Goal: Information Seeking & Learning: Learn about a topic

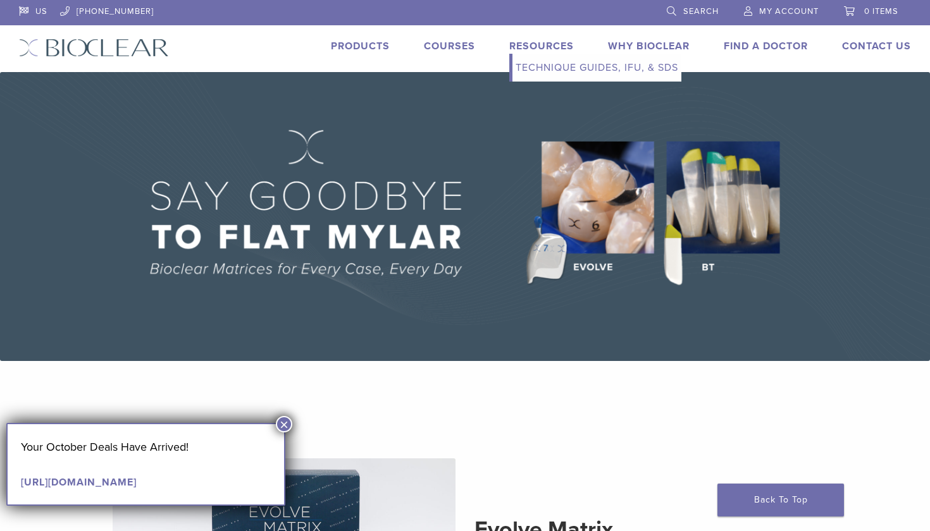
click at [529, 45] on link "Resources" at bounding box center [541, 46] width 65 height 13
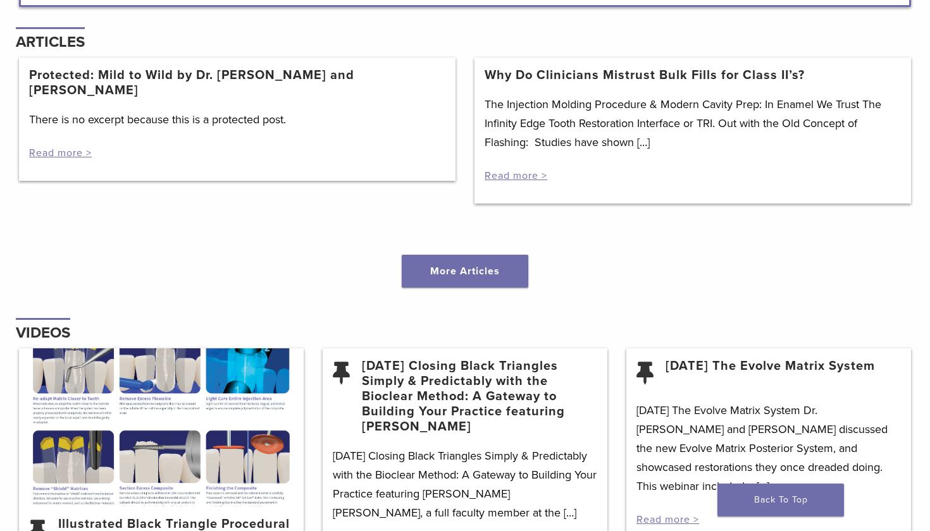
scroll to position [1352, 0]
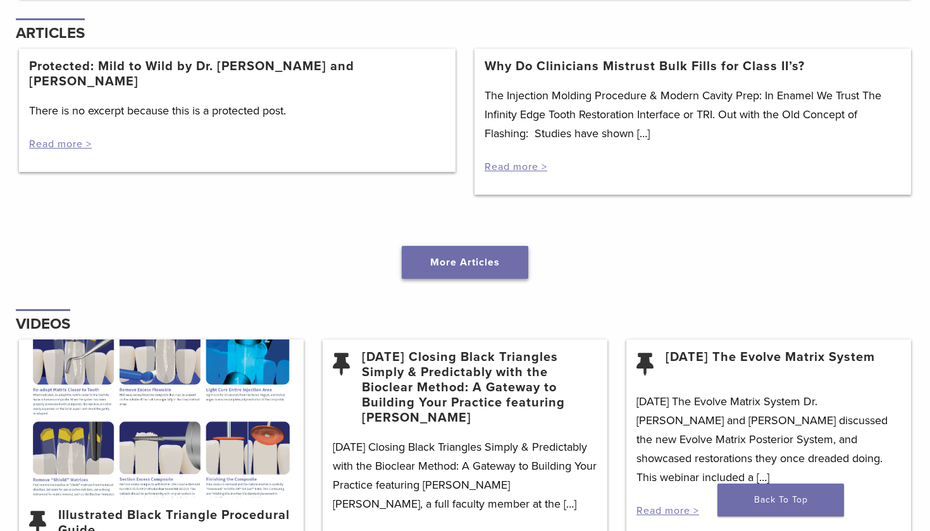
click at [419, 269] on link "More Articles" at bounding box center [465, 262] width 126 height 33
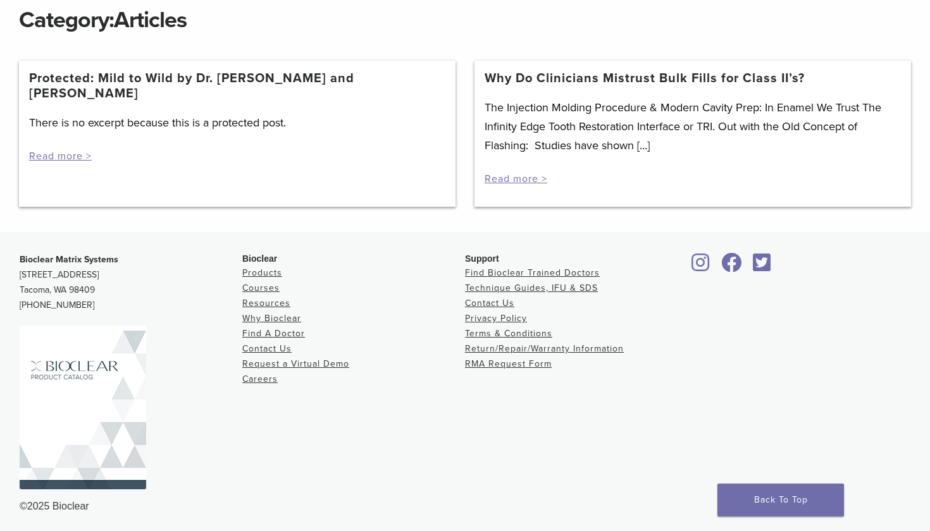
scroll to position [184, 0]
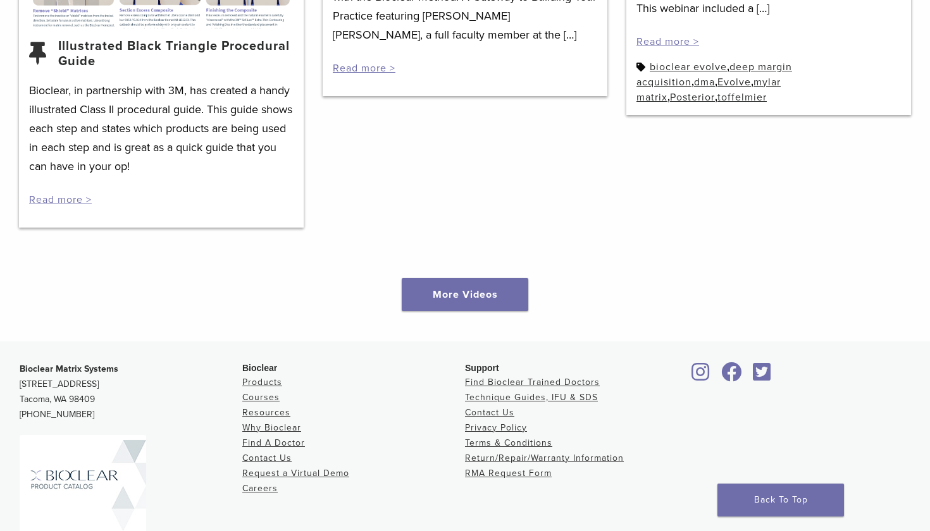
scroll to position [1865, 0]
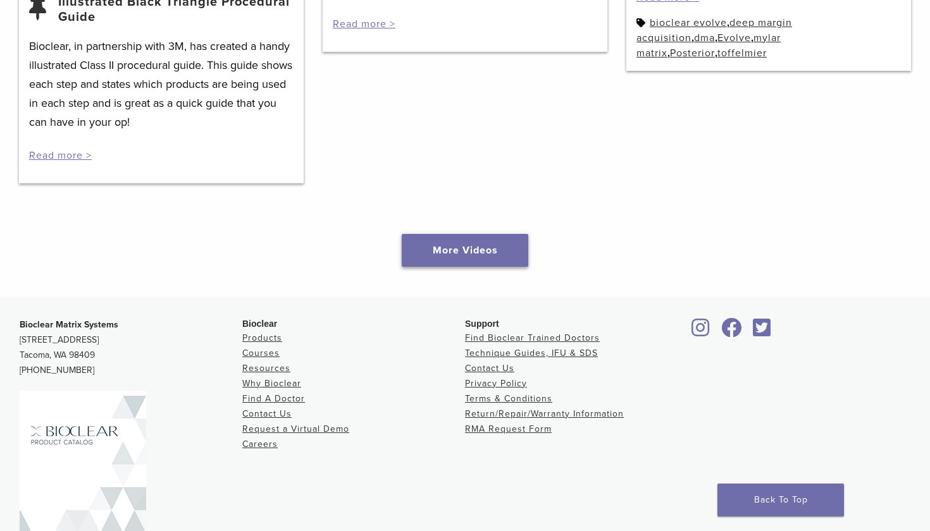
click at [447, 238] on link "More Videos" at bounding box center [465, 250] width 126 height 33
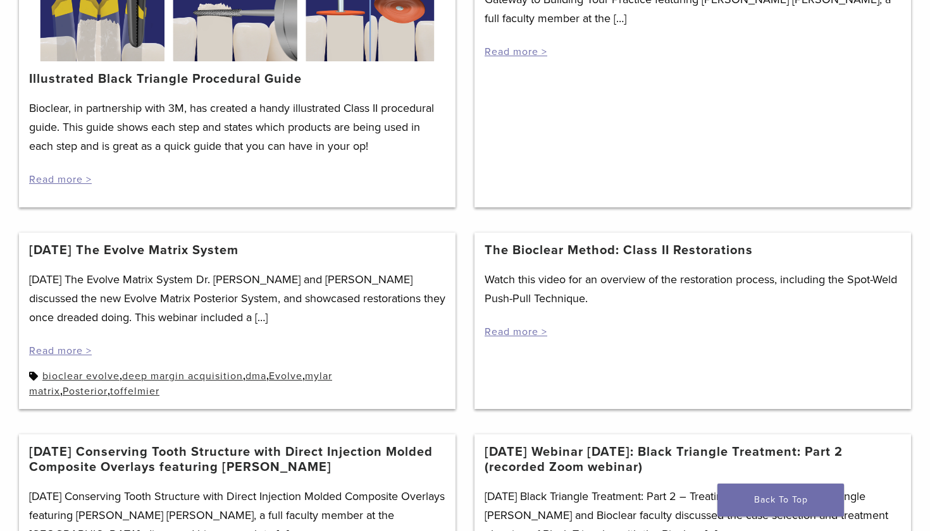
scroll to position [344, 0]
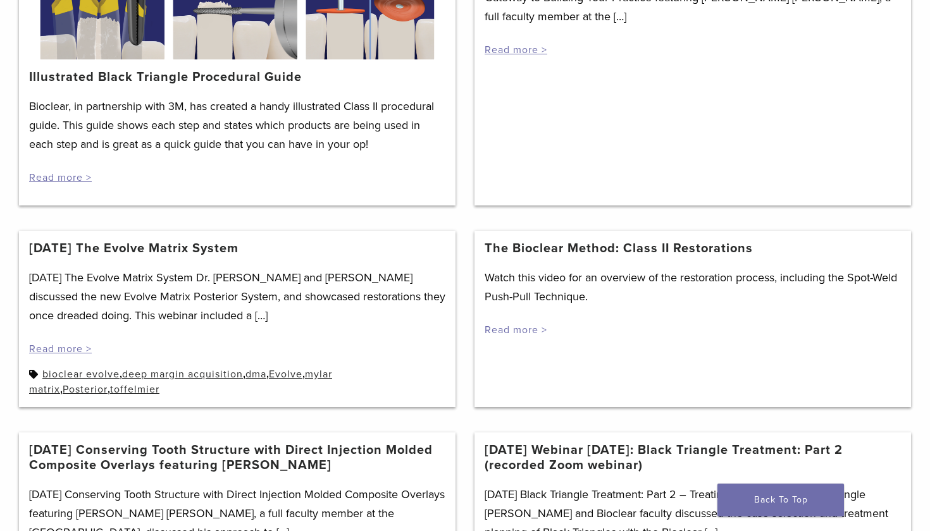
click at [510, 328] on link "Read more >" at bounding box center [515, 330] width 63 height 13
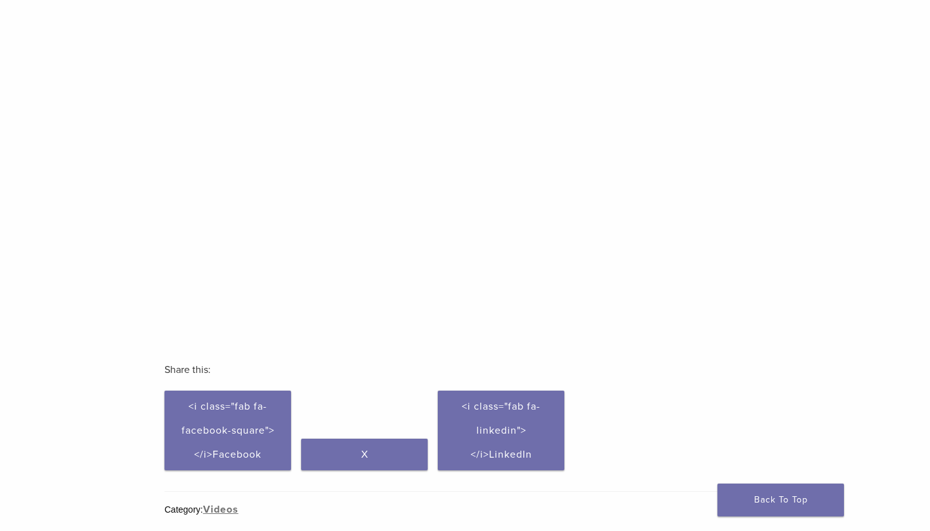
scroll to position [231, 0]
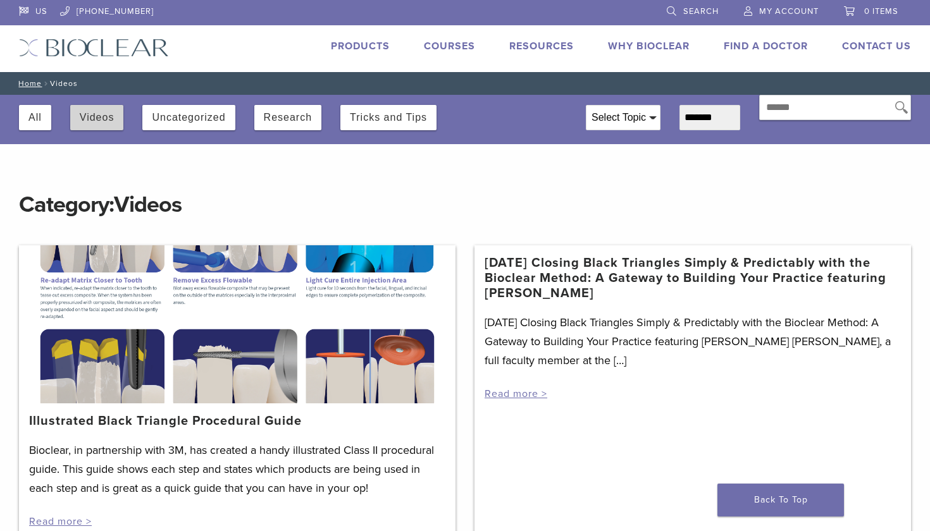
click at [96, 120] on button "Videos" at bounding box center [97, 117] width 35 height 25
click at [92, 126] on button "Videos" at bounding box center [97, 117] width 35 height 25
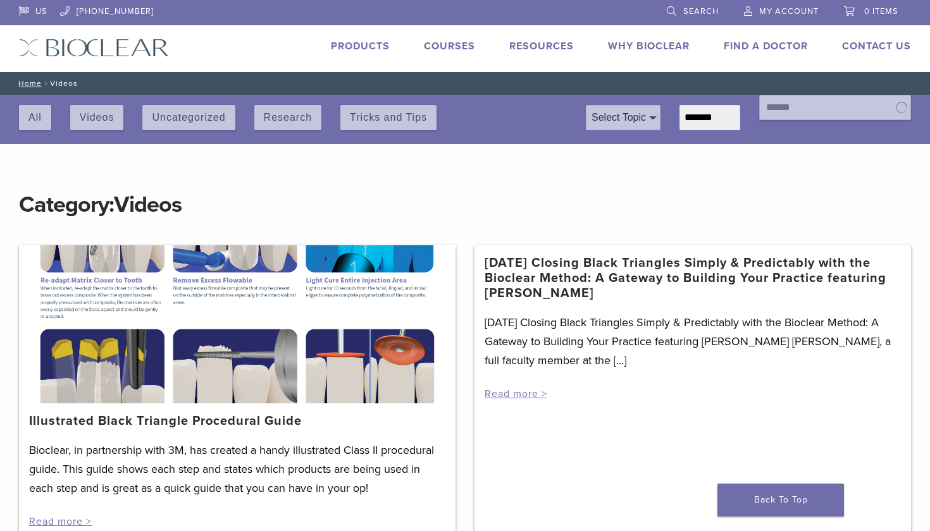
click at [32, 117] on div "All Videos Uncategorized Research Tricks and Tips" at bounding box center [293, 114] width 548 height 39
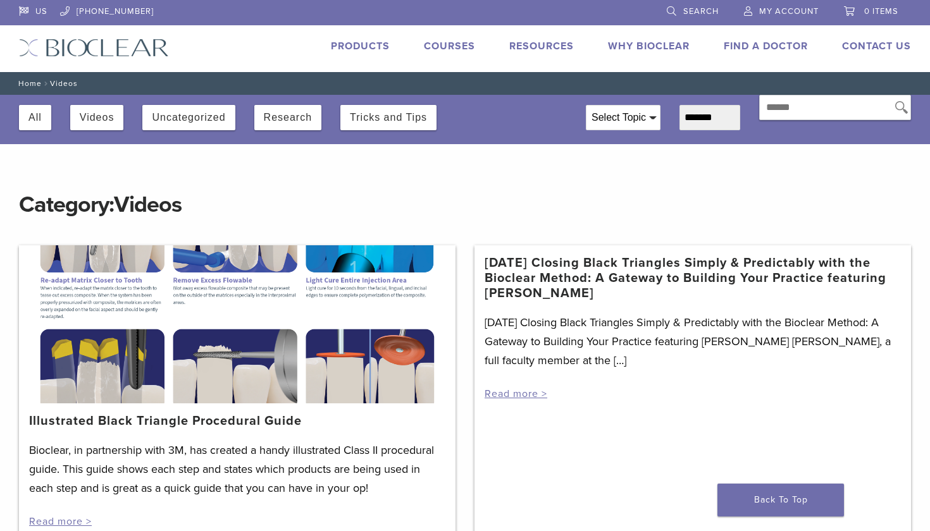
click at [34, 83] on link "Home" at bounding box center [28, 83] width 27 height 9
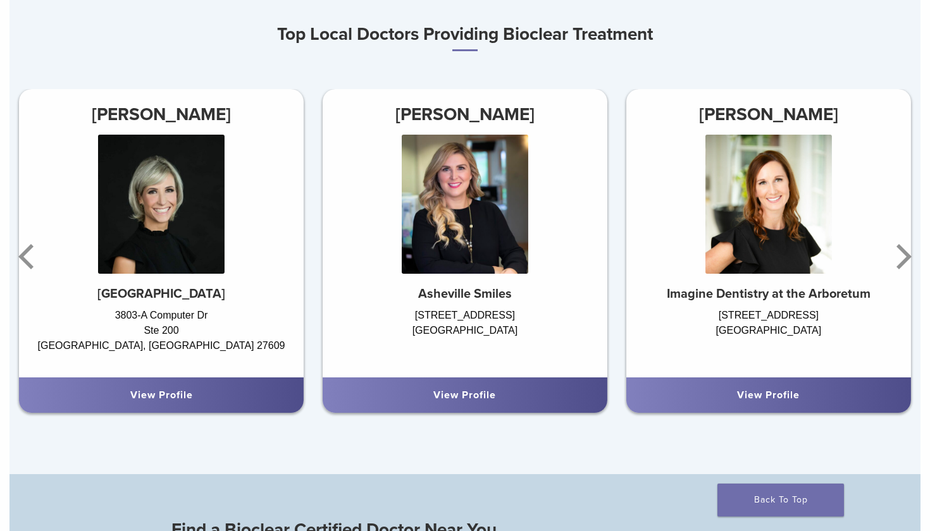
scroll to position [750, 0]
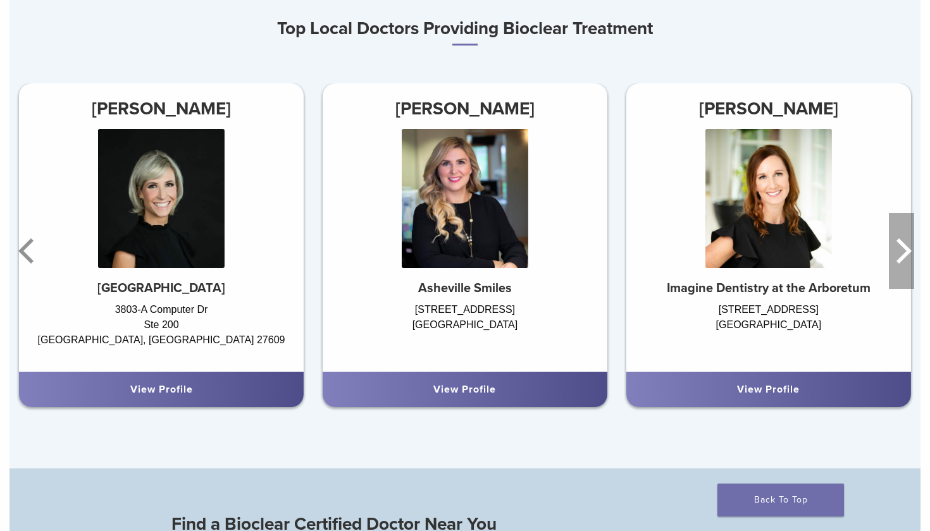
click at [899, 241] on icon "Next" at bounding box center [903, 250] width 15 height 25
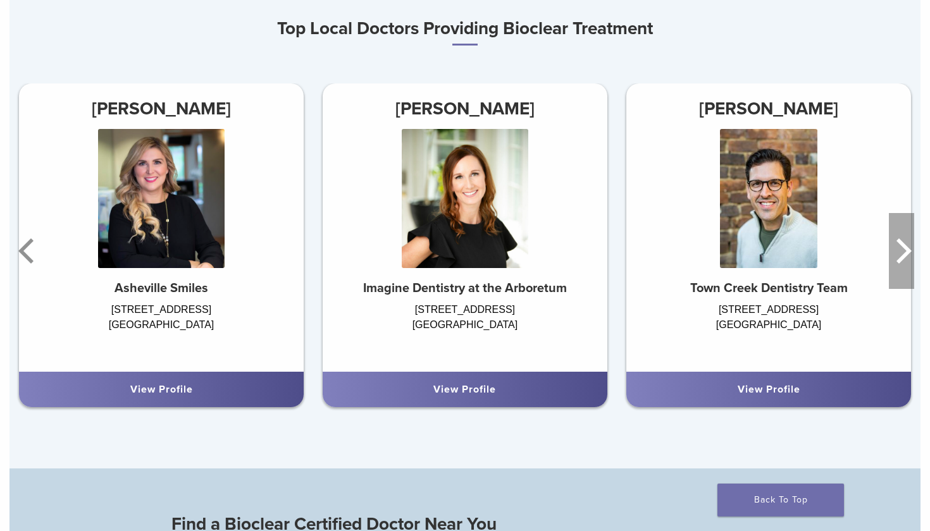
click at [899, 241] on icon "Next" at bounding box center [903, 250] width 15 height 25
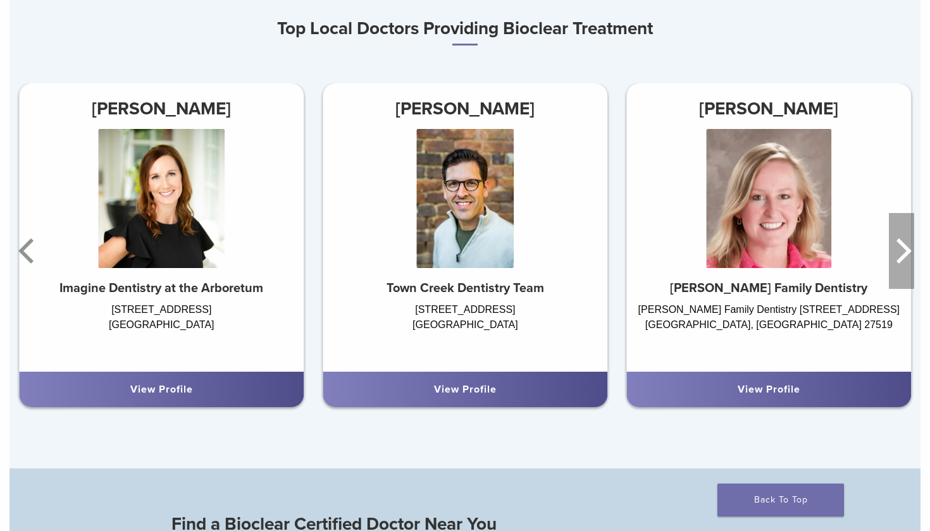
click at [900, 242] on icon "Next" at bounding box center [903, 250] width 15 height 25
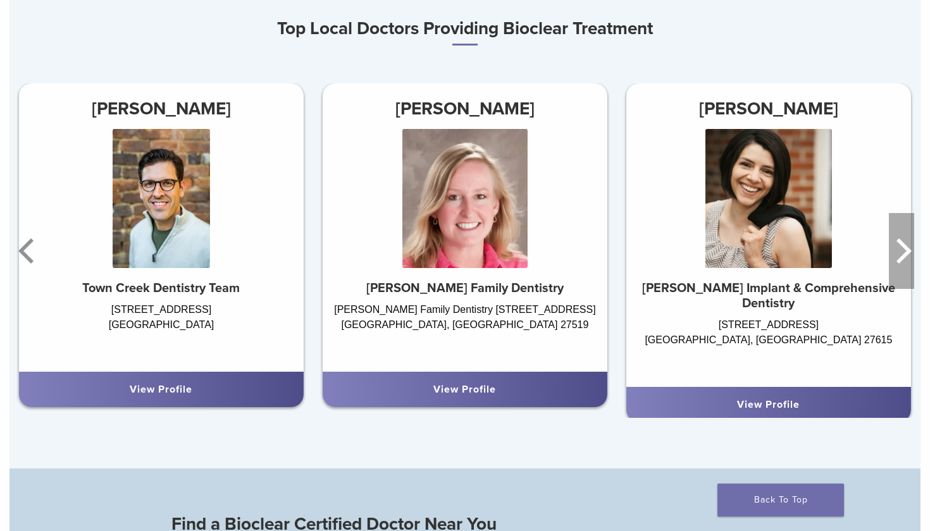
click at [900, 242] on icon "Next" at bounding box center [903, 250] width 15 height 25
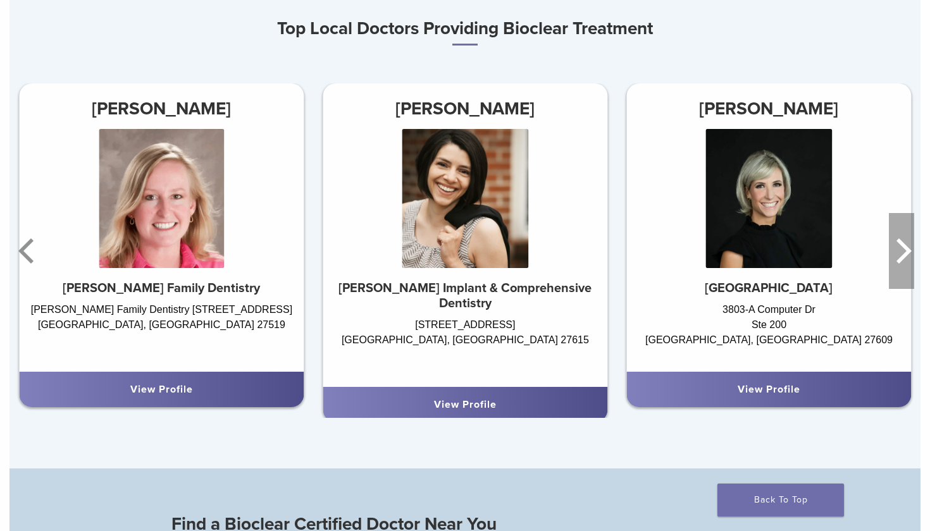
click at [901, 243] on icon "Next" at bounding box center [903, 250] width 15 height 25
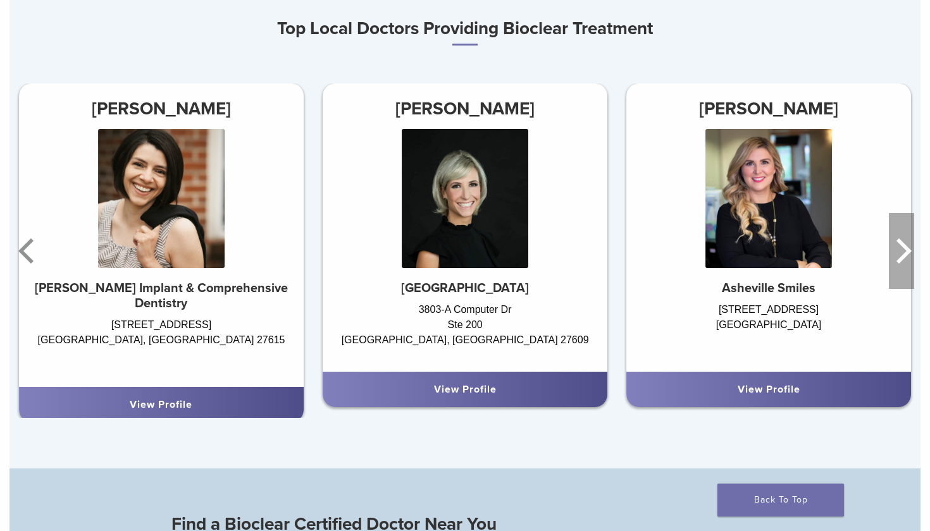
click at [901, 243] on icon "Next" at bounding box center [903, 250] width 15 height 25
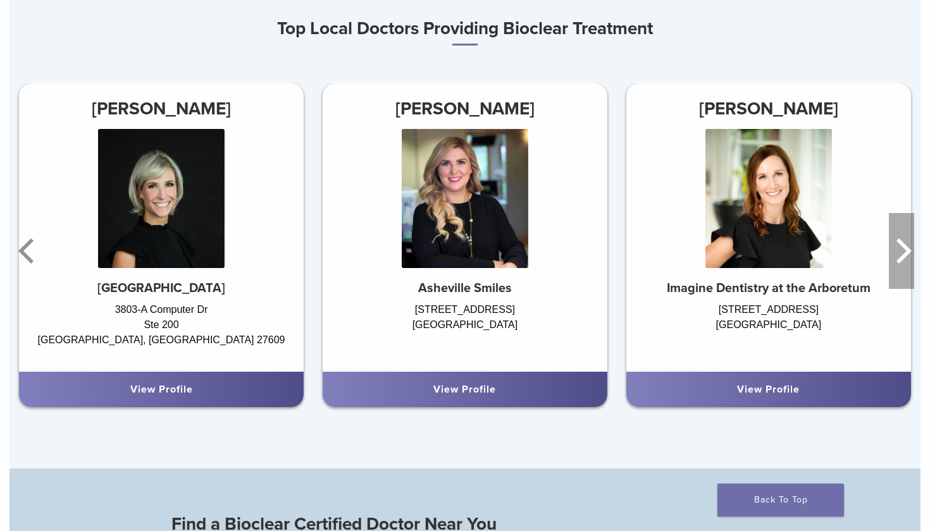
click at [901, 243] on icon "Next" at bounding box center [903, 250] width 15 height 25
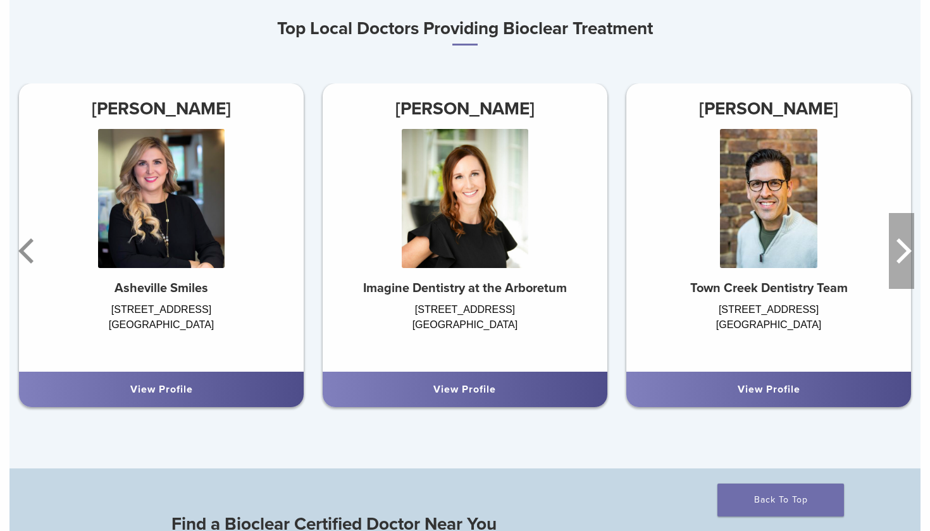
click at [901, 243] on icon "Next" at bounding box center [903, 250] width 15 height 25
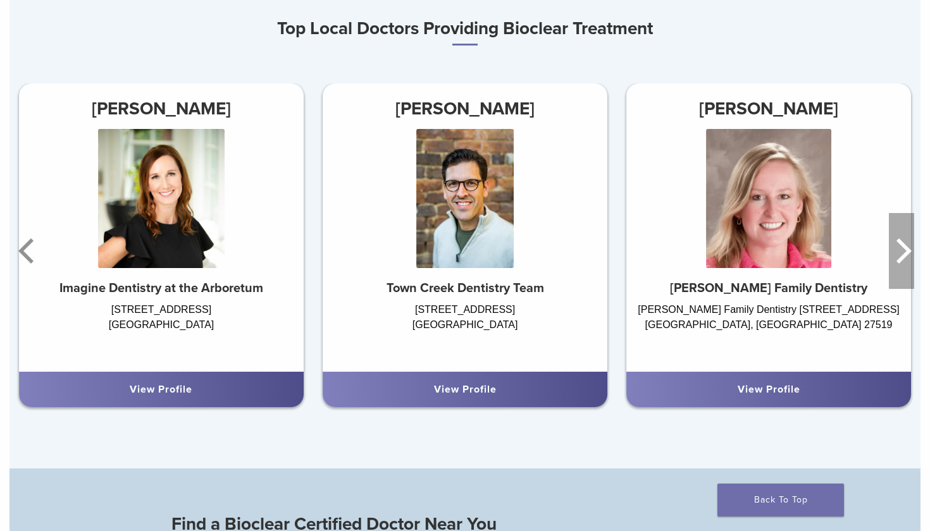
click at [898, 245] on icon "Next" at bounding box center [901, 251] width 25 height 76
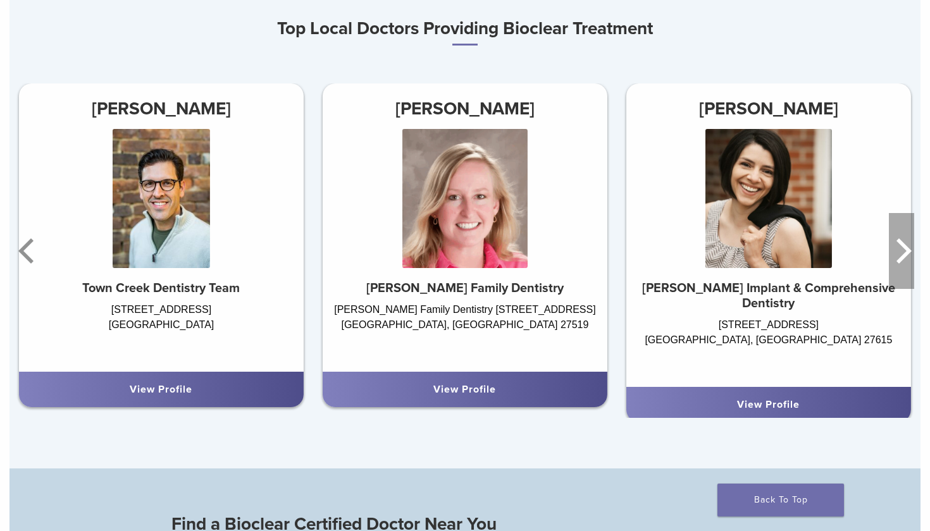
click at [899, 245] on icon "Next" at bounding box center [901, 251] width 25 height 76
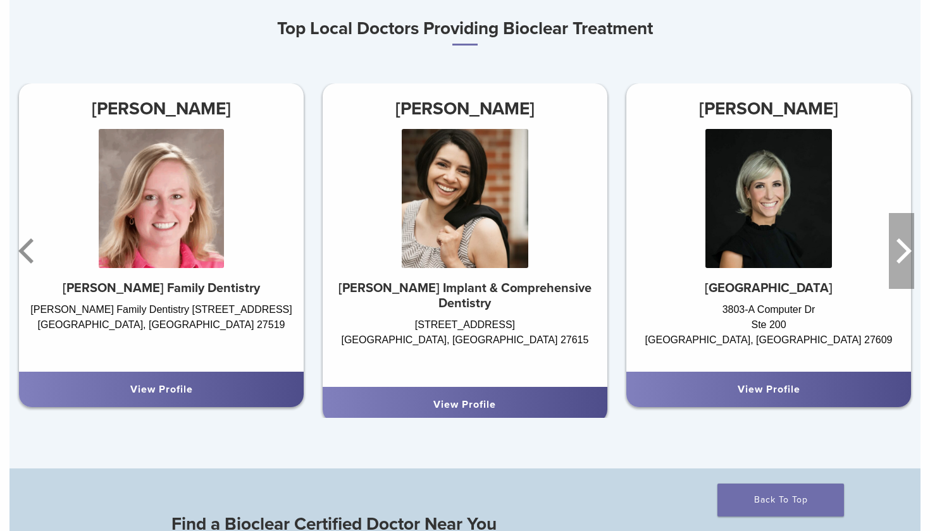
click at [899, 245] on icon "Next" at bounding box center [901, 251] width 25 height 76
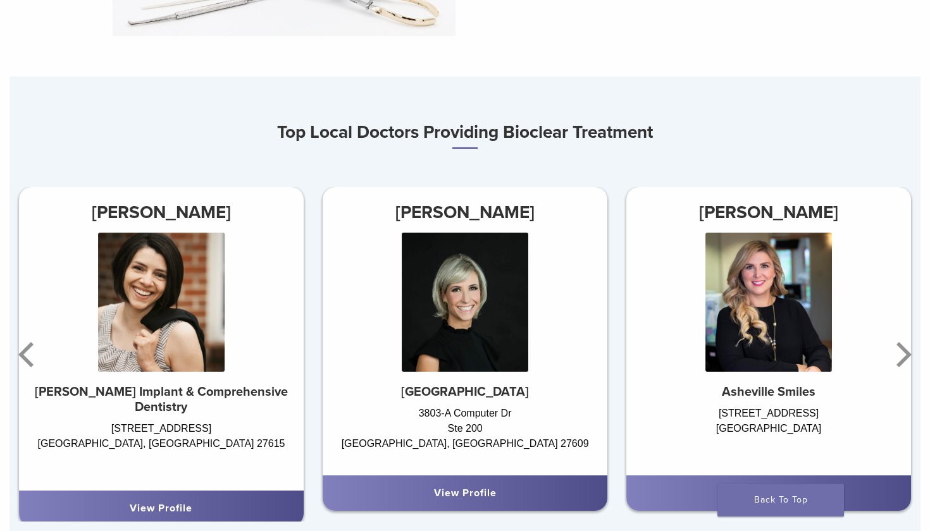
scroll to position [646, 0]
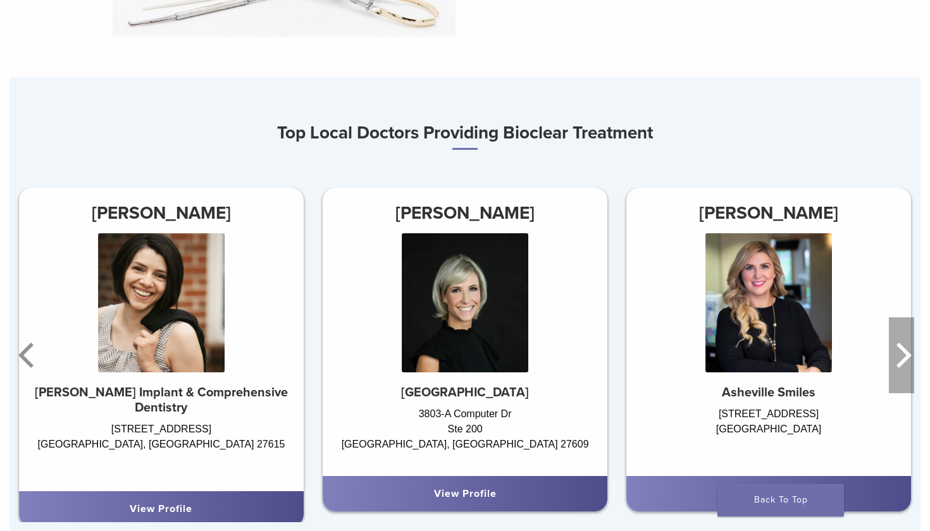
click at [898, 354] on icon "Next" at bounding box center [901, 356] width 25 height 76
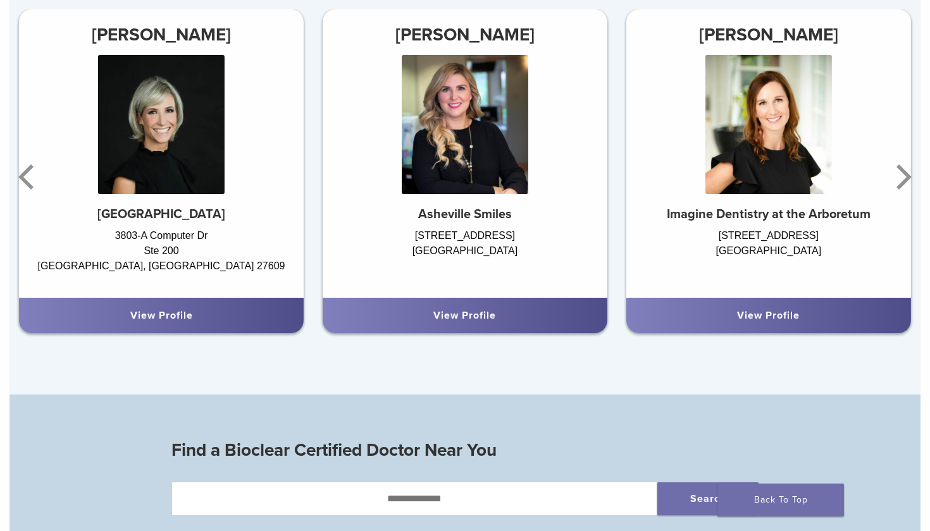
scroll to position [789, 0]
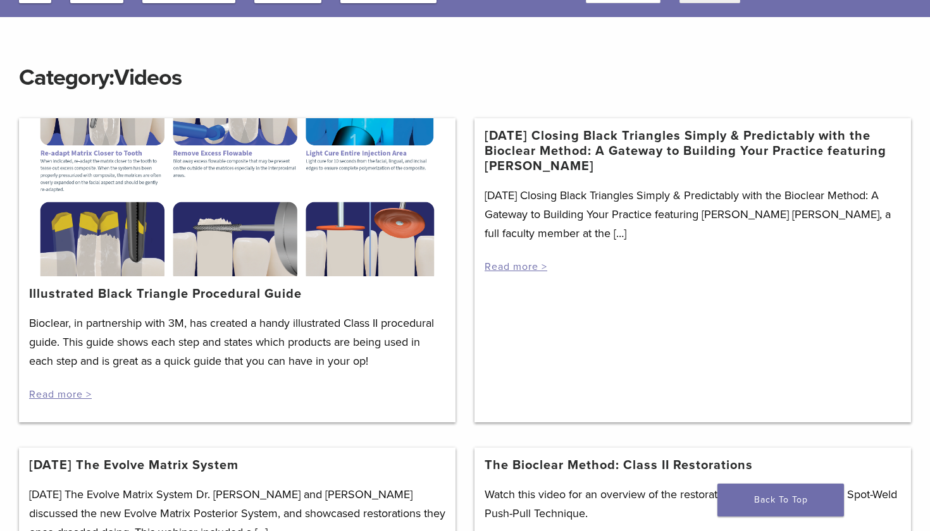
scroll to position [88, 0]
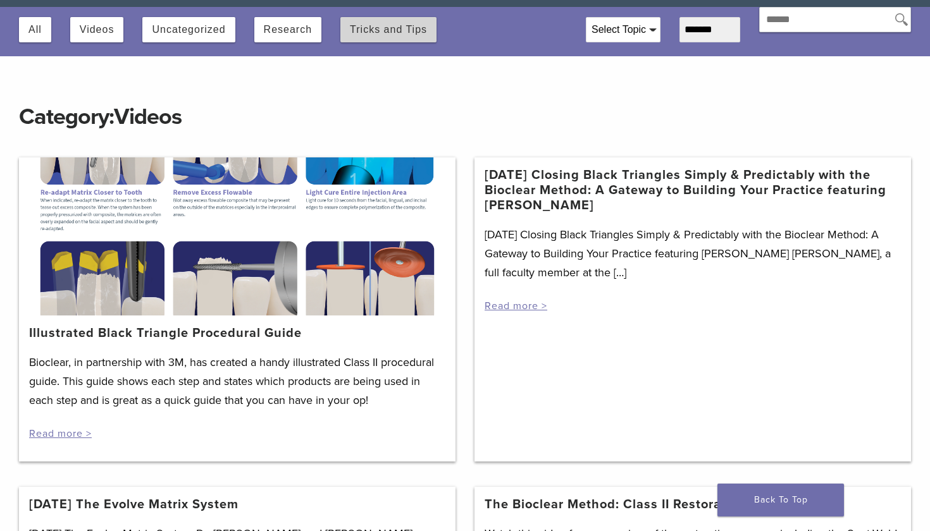
click at [378, 30] on button "Tricks and Tips" at bounding box center [388, 29] width 77 height 25
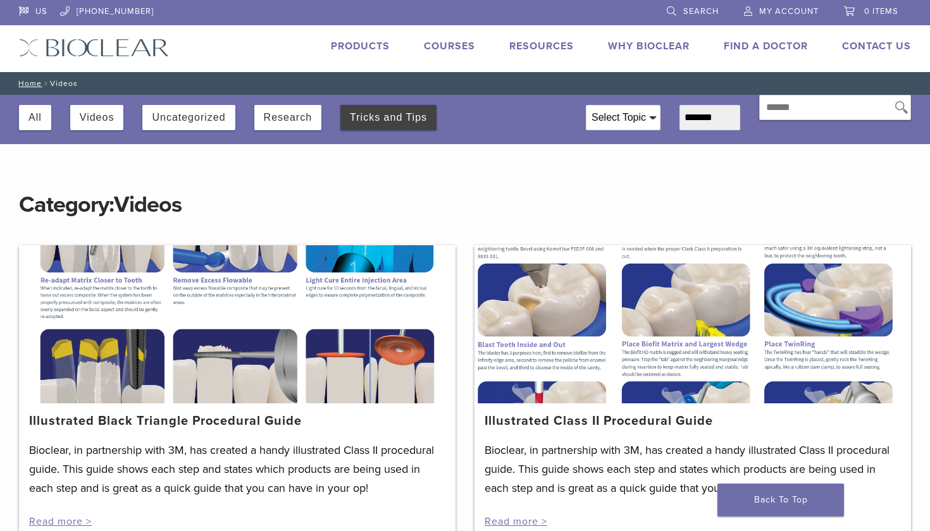
click at [383, 117] on button "Tricks and Tips" at bounding box center [388, 117] width 77 height 25
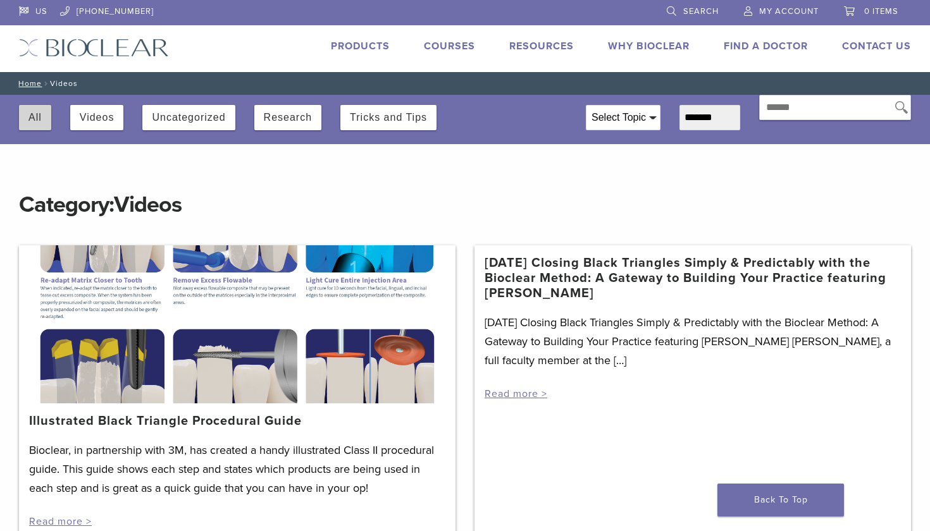
click at [38, 114] on button "All" at bounding box center [34, 117] width 13 height 25
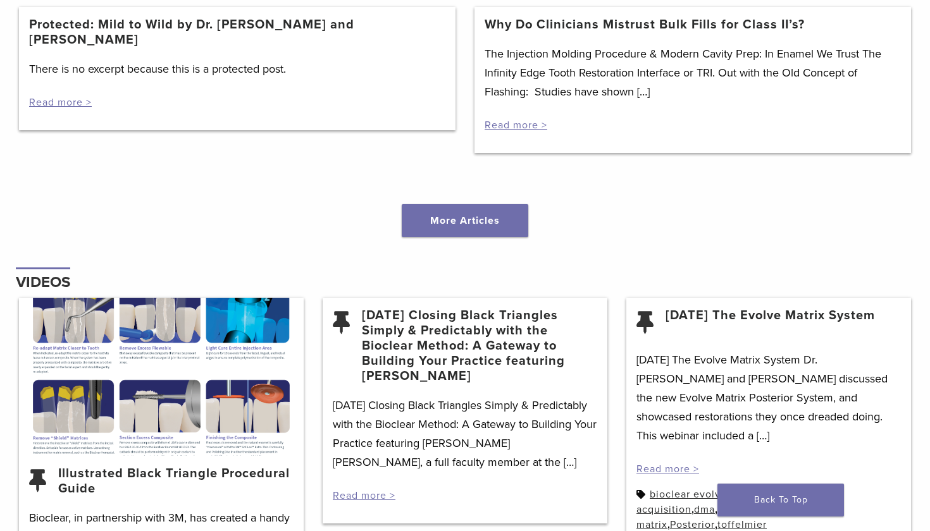
scroll to position [1394, 0]
click at [455, 222] on link "More Articles" at bounding box center [465, 220] width 126 height 33
